Goal: Transaction & Acquisition: Purchase product/service

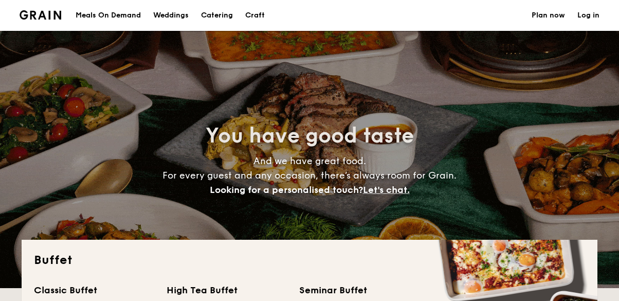
select select
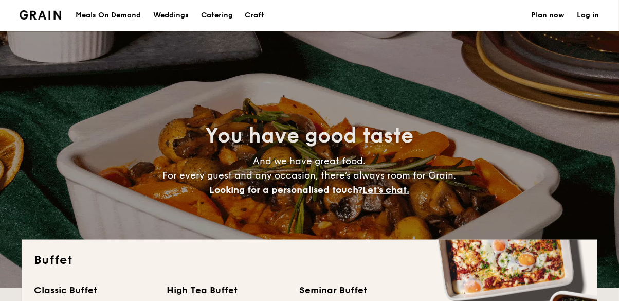
click at [221, 18] on h1 "Catering" at bounding box center [217, 15] width 32 height 31
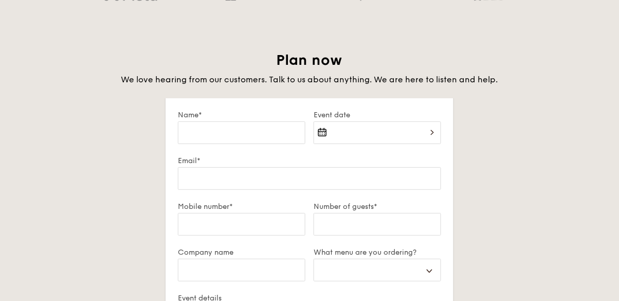
scroll to position [1722, 0]
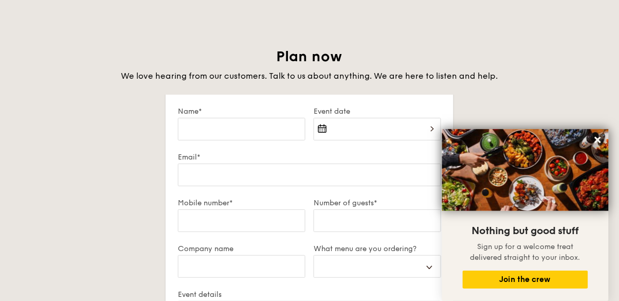
click at [598, 144] on icon at bounding box center [597, 139] width 9 height 9
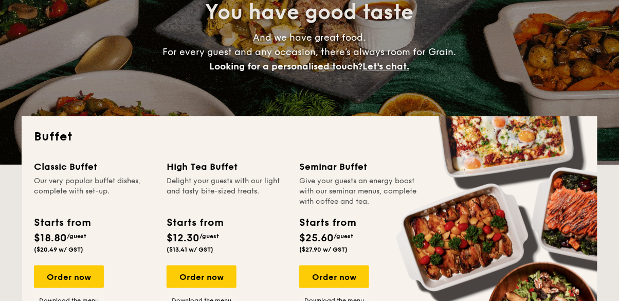
scroll to position [134, 0]
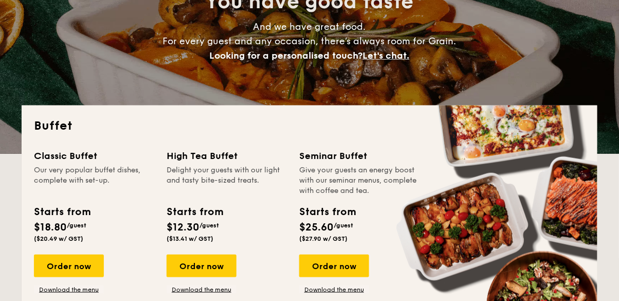
click at [86, 266] on div "Order now" at bounding box center [69, 265] width 70 height 23
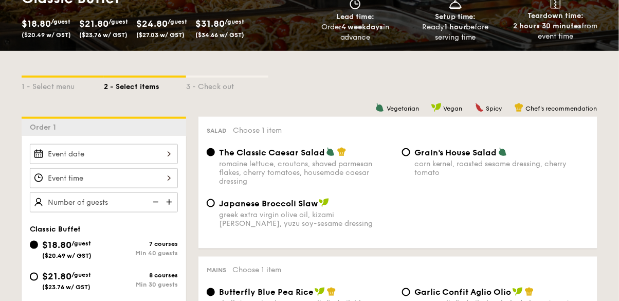
scroll to position [174, 0]
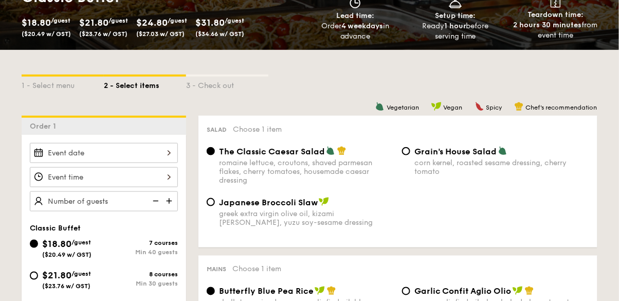
click at [169, 156] on div at bounding box center [104, 153] width 148 height 20
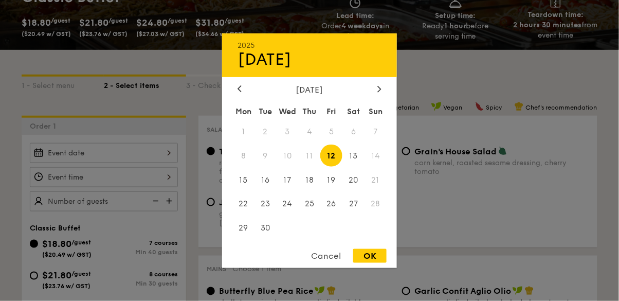
click at [453, 196] on div at bounding box center [309, 150] width 619 height 301
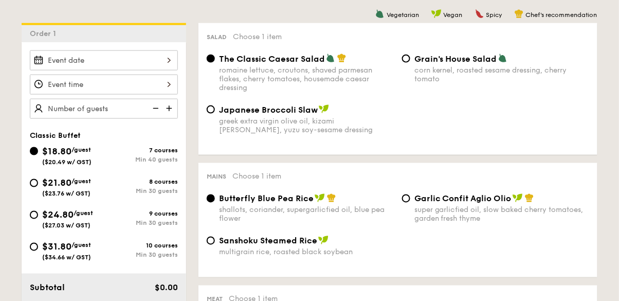
scroll to position [267, 0]
click at [31, 184] on input "$21.80 /guest ($23.76 w/ GST) 8 courses Min 30 guests" at bounding box center [34, 182] width 8 height 8
radio input "true"
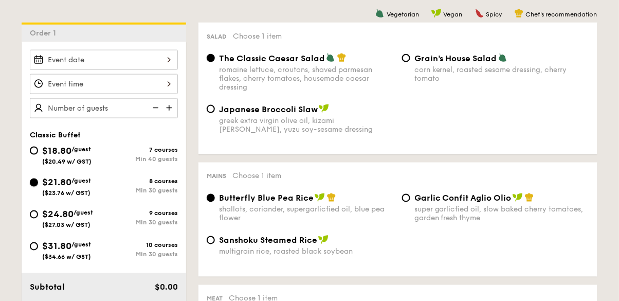
radio input "true"
click at [35, 178] on input "$21.80 /guest ($23.76 w/ GST) 8 courses Min 30 guests" at bounding box center [34, 182] width 8 height 8
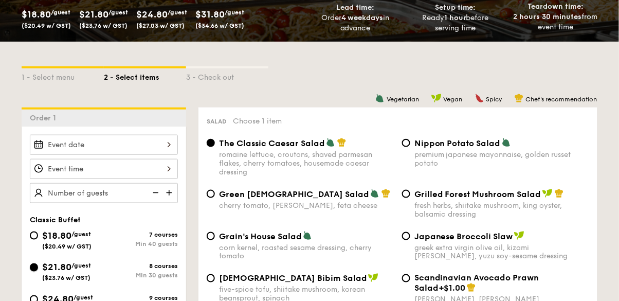
scroll to position [235, 0]
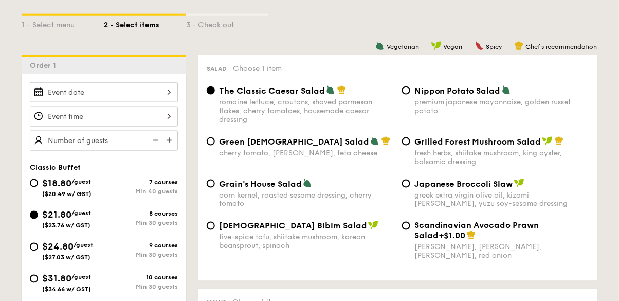
click at [174, 140] on img at bounding box center [169, 141] width 15 height 20
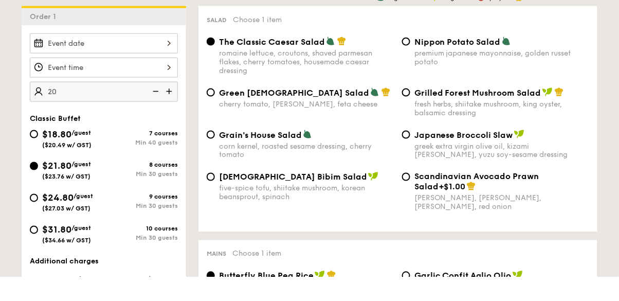
click at [175, 118] on img at bounding box center [169, 116] width 15 height 20
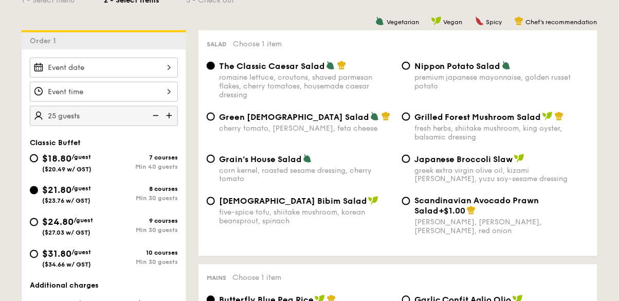
click at [175, 116] on img at bounding box center [169, 116] width 15 height 20
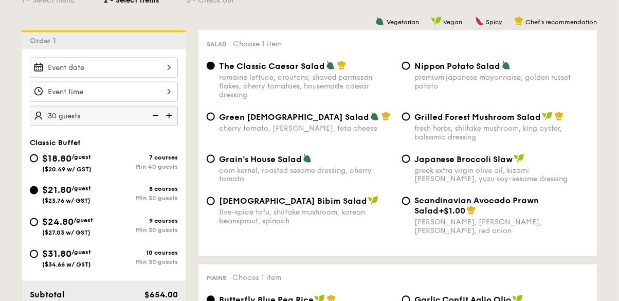
click at [170, 117] on img at bounding box center [169, 116] width 15 height 20
click at [171, 119] on img at bounding box center [169, 116] width 15 height 20
click at [175, 117] on img at bounding box center [169, 116] width 15 height 20
click at [171, 112] on img at bounding box center [169, 116] width 15 height 20
type input "50 guests"
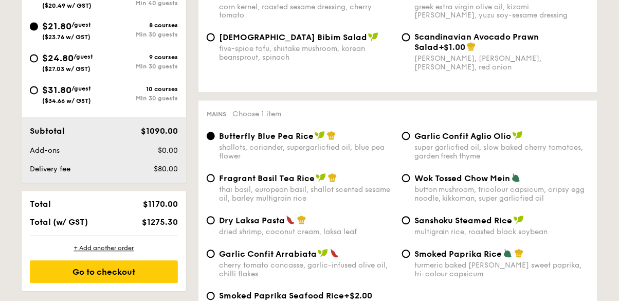
scroll to position [424, 0]
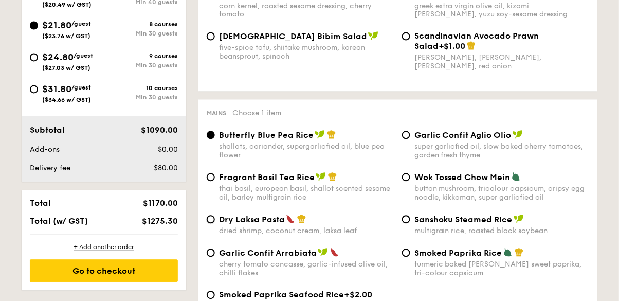
click at [209, 223] on input "Dry Laksa Pasta dried shrimp, coconut cream, laksa leaf" at bounding box center [211, 219] width 8 height 8
radio input "true"
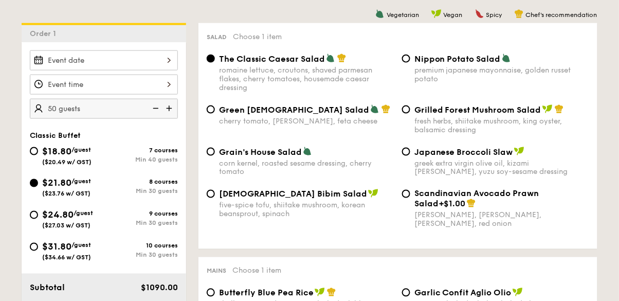
scroll to position [263, 0]
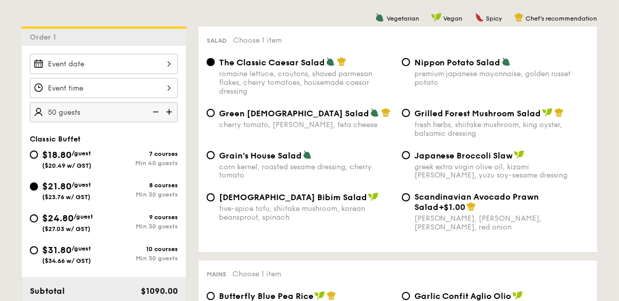
click at [287, 202] on span "[DEMOGRAPHIC_DATA] Bibim Salad" at bounding box center [293, 198] width 148 height 10
click at [215, 202] on input "Korean Bibim Salad five-spice tofu, shiitake mushroom, korean beansprout, spina…" at bounding box center [211, 197] width 8 height 8
radio input "true"
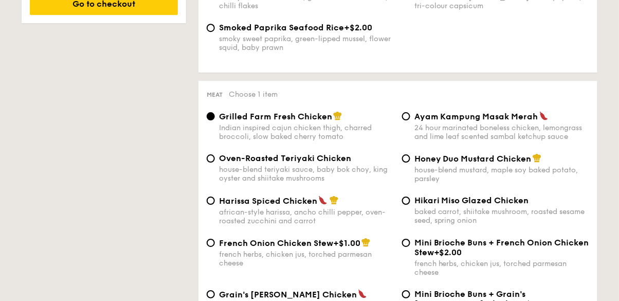
scroll to position [700, 0]
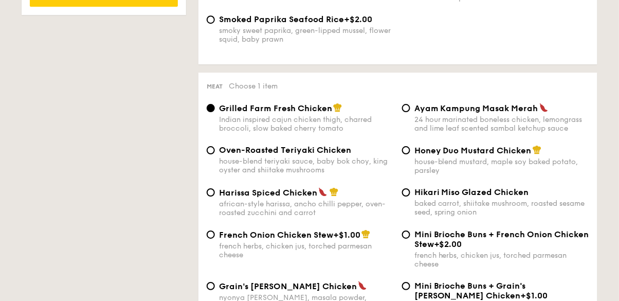
click at [279, 156] on div "Oven-Roasted Teriyaki Chicken house-blend teriyaki sauce, baby bok choy, king o…" at bounding box center [306, 159] width 175 height 29
click at [215, 154] on input "Oven-Roasted Teriyaki Chicken house-blend teriyaki sauce, baby bok choy, king o…" at bounding box center [211, 150] width 8 height 8
radio input "true"
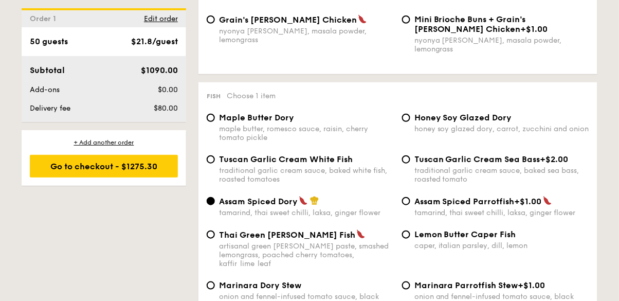
scroll to position [995, 0]
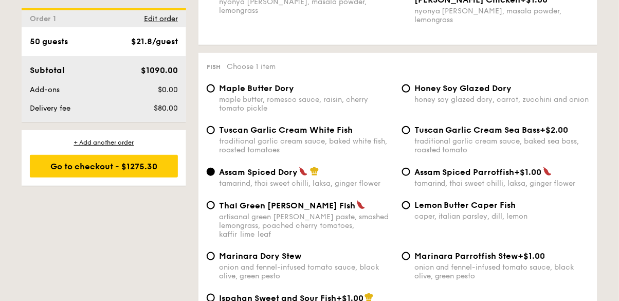
click at [322, 137] on div "traditional garlic cream sauce, baked white fish, roasted tomatoes" at bounding box center [306, 145] width 175 height 17
click at [215, 134] on input "Tuscan Garlic Cream White Fish traditional garlic cream sauce, baked white fish…" at bounding box center [211, 130] width 8 height 8
radio input "true"
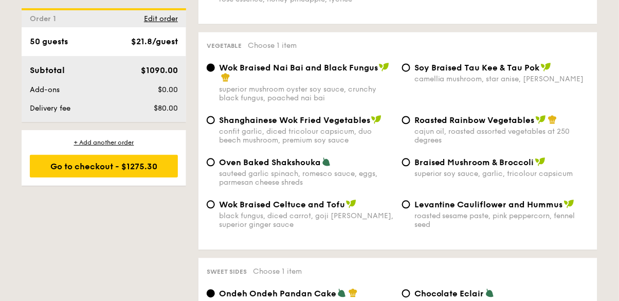
scroll to position [1304, 0]
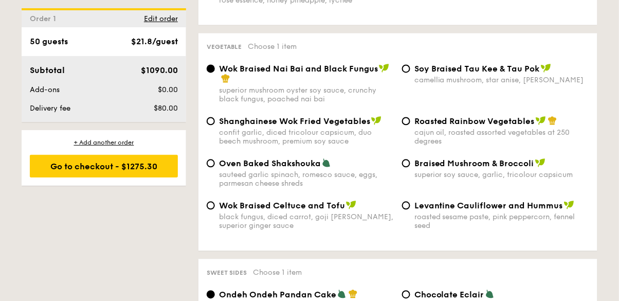
click at [288, 171] on div "sauteed garlic spinach, romesco sauce, eggs, parmesan cheese shreds" at bounding box center [306, 179] width 175 height 17
click at [215, 159] on input "Oven Baked Shakshouka sauteed garlic spinach, romesco sauce, eggs, parmesan che…" at bounding box center [211, 163] width 8 height 8
radio input "true"
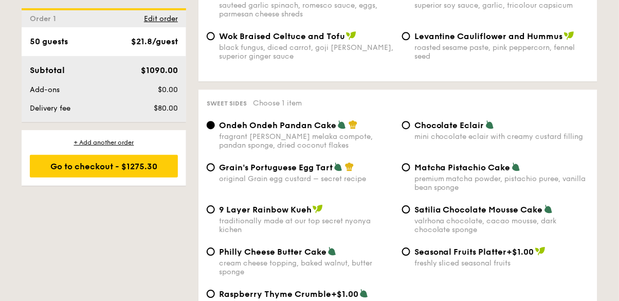
scroll to position [1491, 0]
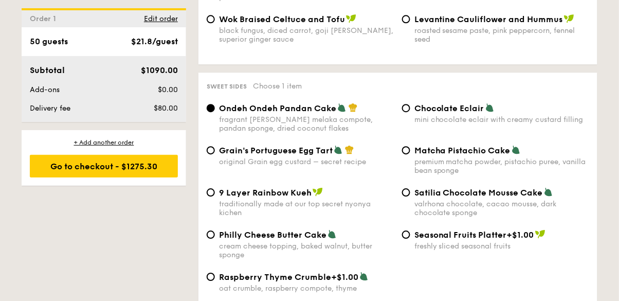
click at [485, 145] on span "Matcha Pistachio Cake" at bounding box center [462, 150] width 96 height 10
click at [410, 146] on input "Matcha Pistachio Cake premium matcha powder, pistachio puree, vanilla bean spon…" at bounding box center [406, 150] width 8 height 8
radio input "true"
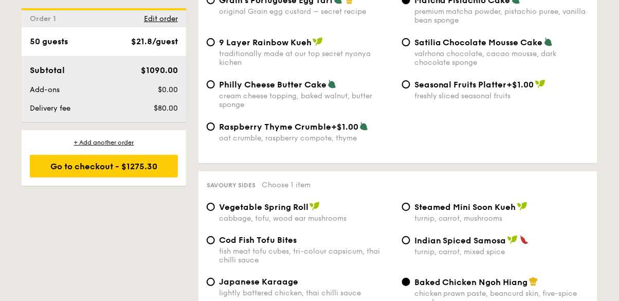
scroll to position [1654, 0]
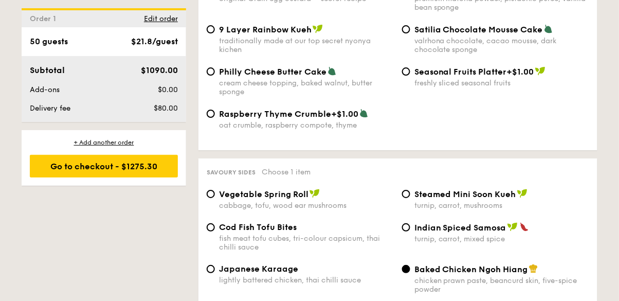
click at [485, 201] on div "turnip, carrot, mushrooms" at bounding box center [501, 205] width 175 height 9
click at [410, 191] on input "Steamed Mini Soon Kueh turnip, carrot, mushrooms" at bounding box center [406, 194] width 8 height 8
radio input "true"
click at [274, 222] on span "Cod Fish Tofu Bites" at bounding box center [258, 227] width 78 height 10
click at [215, 223] on input "Cod Fish Tofu Bites fish meat tofu cubes, tri-colour capsicum, thai chilli sauce" at bounding box center [211, 227] width 8 height 8
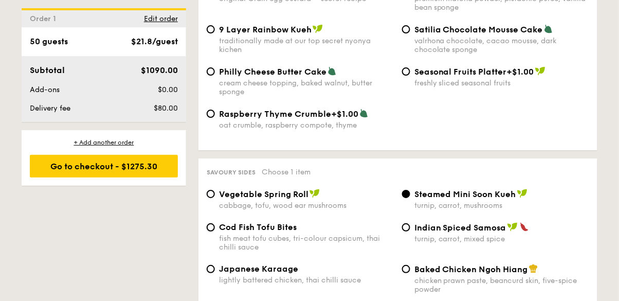
radio input "true"
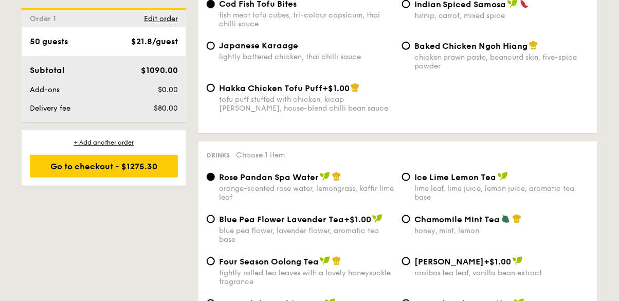
scroll to position [1892, 0]
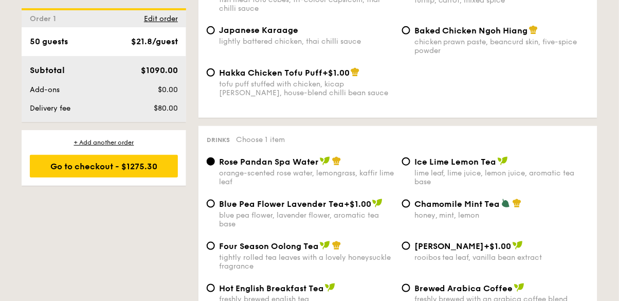
click at [495, 157] on span "Ice Lime Lemon Tea" at bounding box center [455, 162] width 82 height 10
click at [410, 157] on input "Ice Lime Lemon Tea lime leaf, lime juice, lemon juice, aromatic tea base" at bounding box center [406, 161] width 8 height 8
radio input "true"
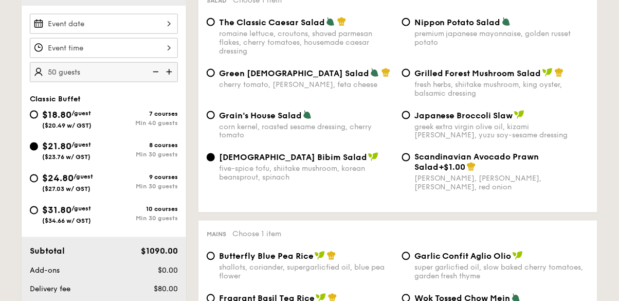
scroll to position [304, 0]
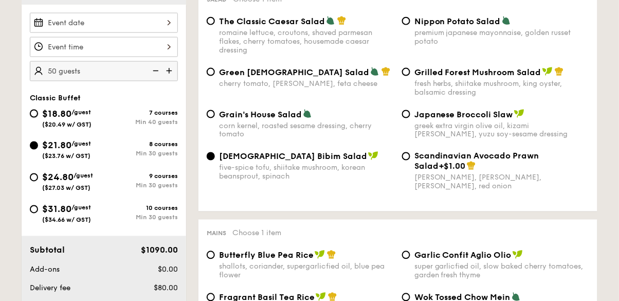
click at [32, 114] on input "$18.80 /guest ($20.49 w/ GST) 7 courses Min 40 guests" at bounding box center [34, 113] width 8 height 8
radio input "true"
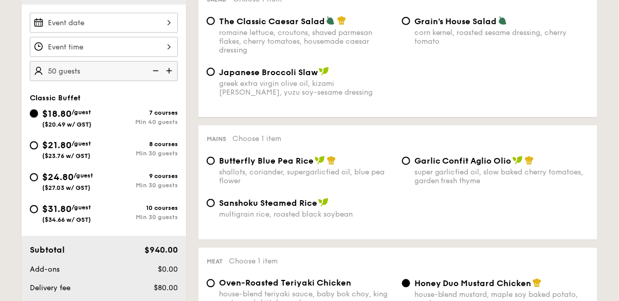
radio input "true"
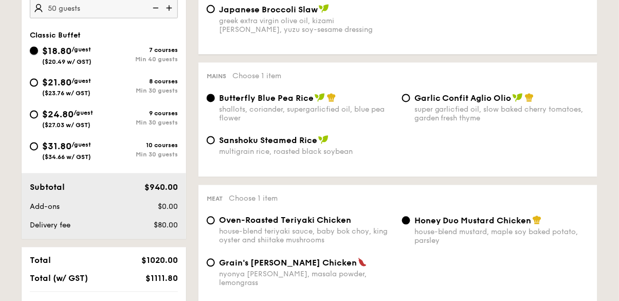
scroll to position [368, 0]
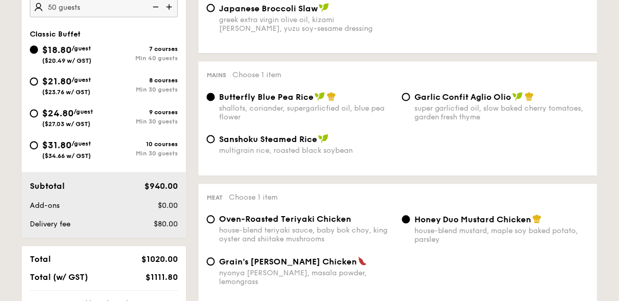
click at [31, 88] on div "$21.80 /guest ($23.76 w/ GST)" at bounding box center [67, 86] width 74 height 22
click at [31, 86] on input "$21.80 /guest ($23.76 w/ GST) 8 courses Min 30 guests" at bounding box center [34, 82] width 8 height 8
radio input "true"
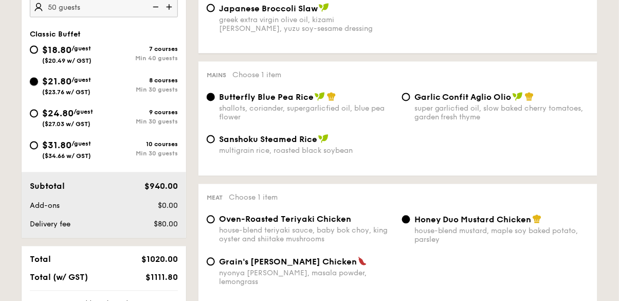
radio input "true"
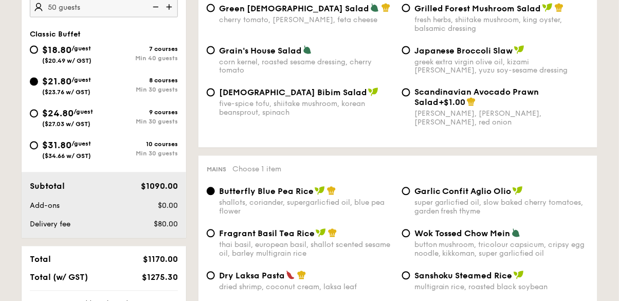
click at [31, 51] on div "$18.80 /guest ($20.49 w/ GST)" at bounding box center [67, 54] width 74 height 22
click at [31, 51] on input "$18.80 /guest ($20.49 w/ GST) 7 courses Min 40 guests" at bounding box center [34, 50] width 8 height 8
radio input "true"
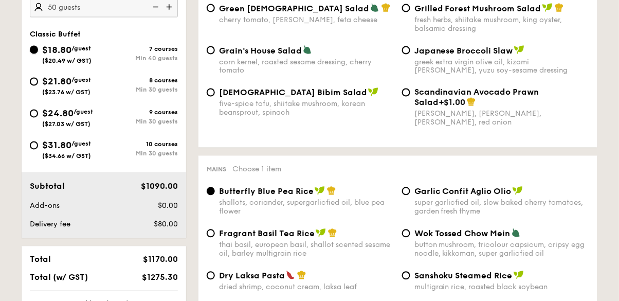
radio input "true"
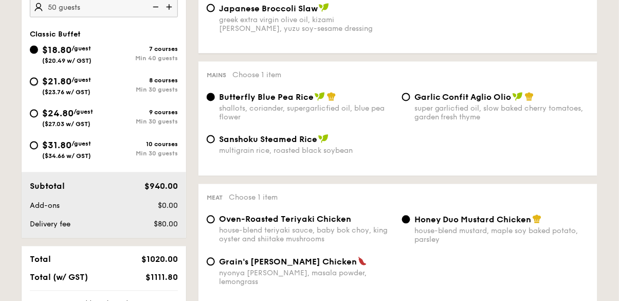
click at [35, 83] on input "$21.80 /guest ($23.76 w/ GST) 8 courses Min 30 guests" at bounding box center [34, 82] width 8 height 8
radio input "true"
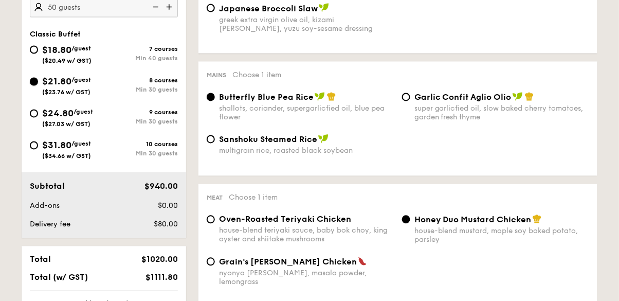
radio input "true"
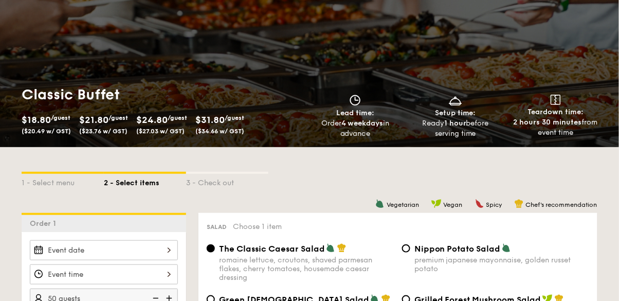
scroll to position [78, 0]
